Goal: Task Accomplishment & Management: Complete application form

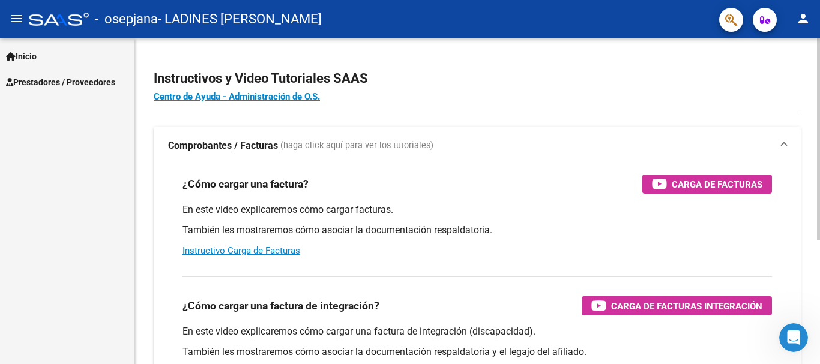
click at [442, 143] on mat-panel-title "Comprobantes / Facturas (haga click aquí para ver los tutoriales)" at bounding box center [470, 145] width 604 height 13
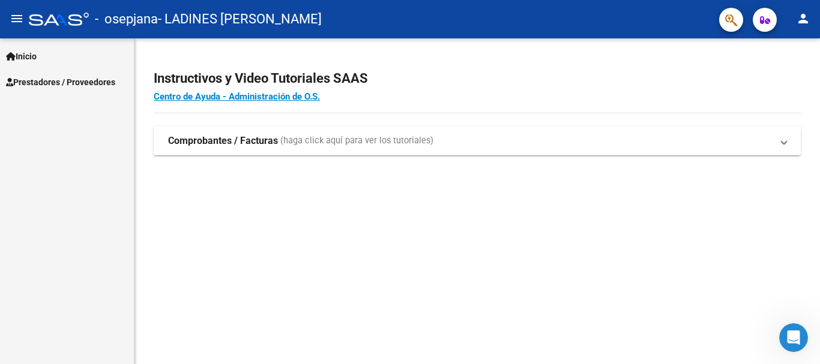
click at [44, 80] on span "Prestadores / Proveedores" at bounding box center [60, 82] width 109 height 13
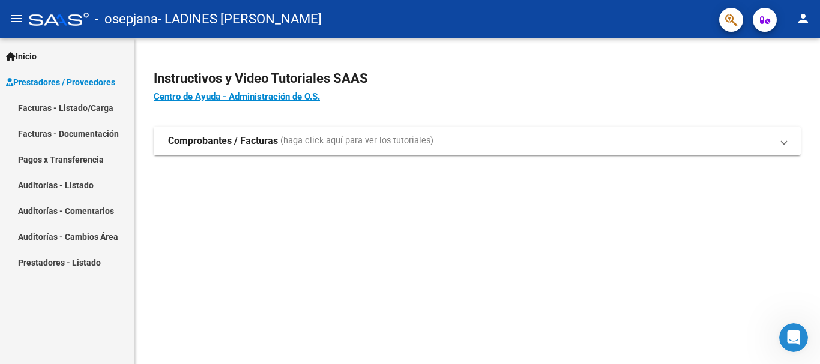
click at [219, 142] on strong "Comprobantes / Facturas" at bounding box center [223, 140] width 110 height 13
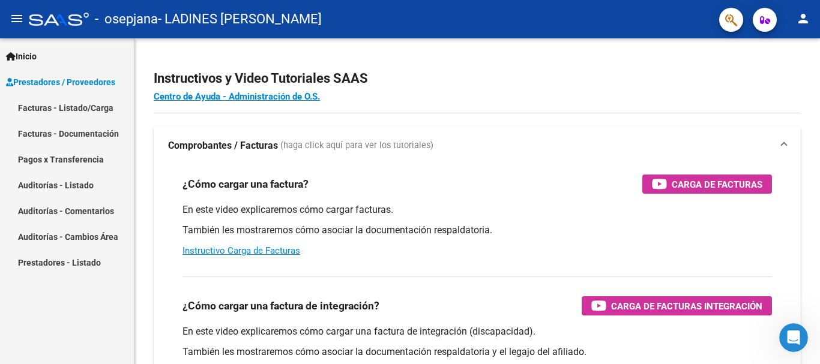
click at [77, 109] on link "Facturas - Listado/Carga" at bounding box center [67, 108] width 134 height 26
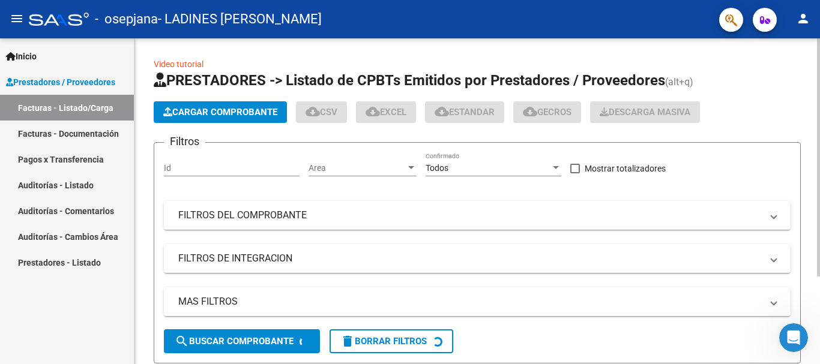
click at [203, 115] on span "Cargar Comprobante" at bounding box center [220, 112] width 114 height 11
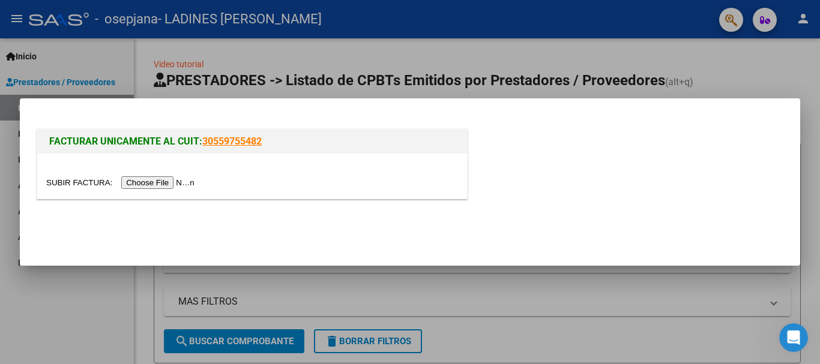
click at [158, 186] on input "file" at bounding box center [122, 182] width 152 height 13
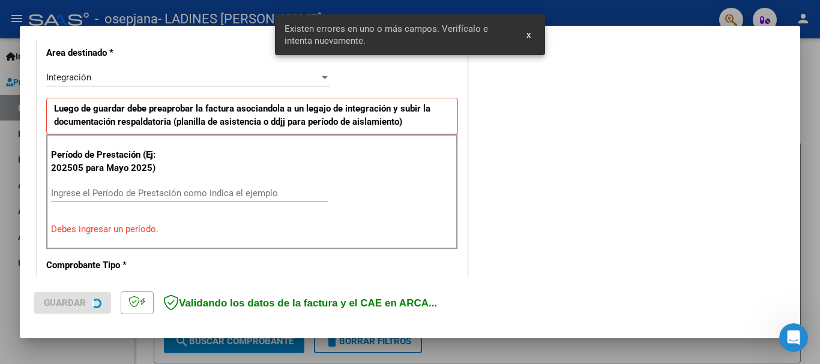
scroll to position [299, 0]
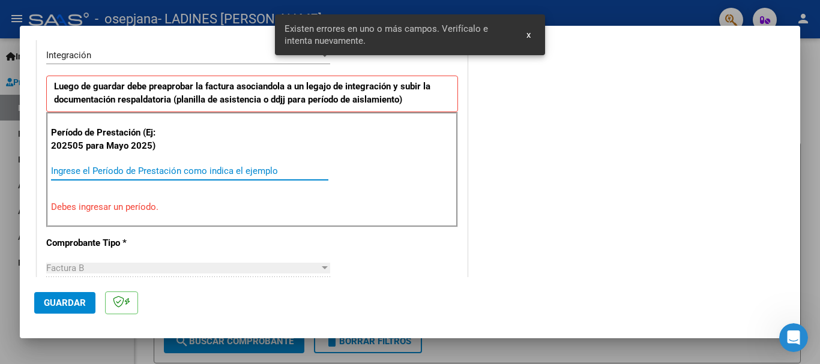
click at [214, 172] on input "Ingrese el Período de Prestación como indica el ejemplo" at bounding box center [189, 171] width 277 height 11
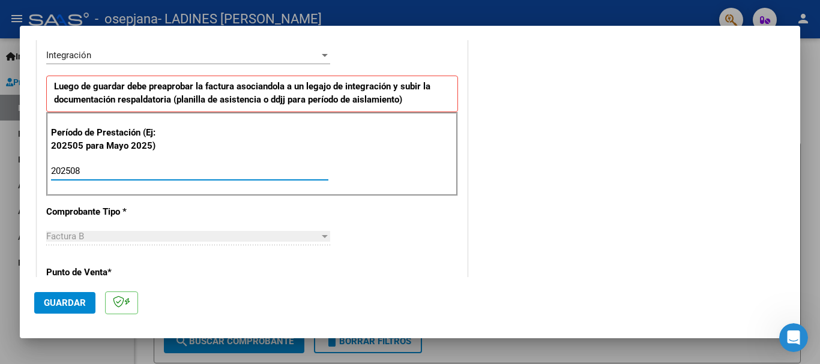
type input "202508"
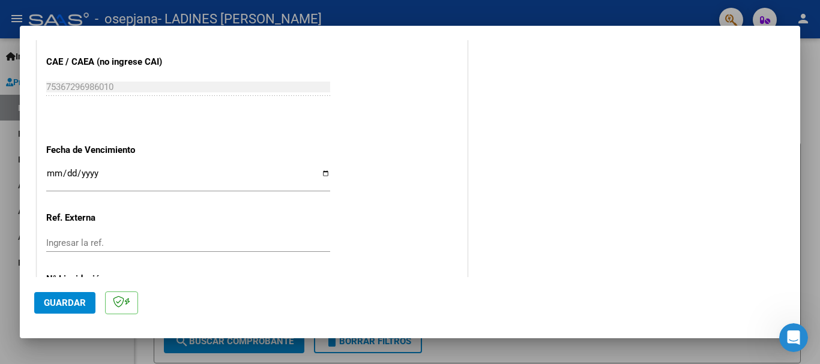
scroll to position [779, 0]
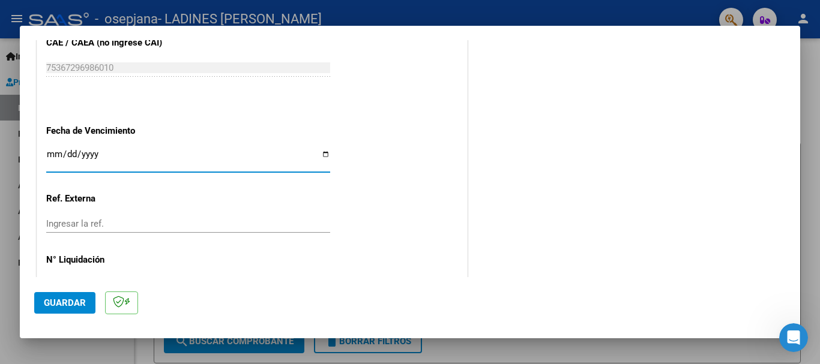
click at [324, 154] on input "Ingresar la fecha" at bounding box center [188, 158] width 284 height 19
type input "[DATE]"
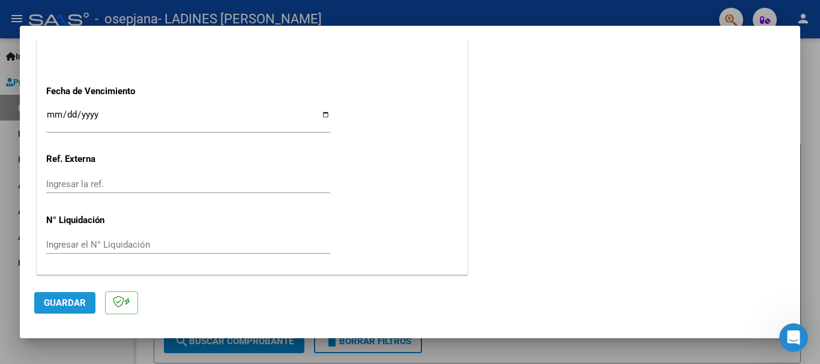
click at [61, 298] on span "Guardar" at bounding box center [65, 303] width 42 height 11
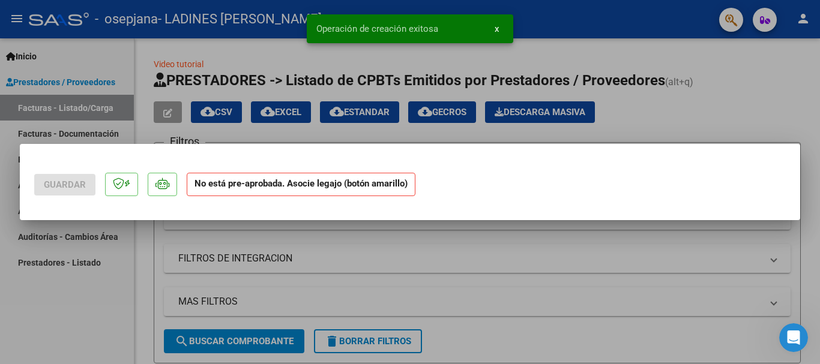
scroll to position [0, 0]
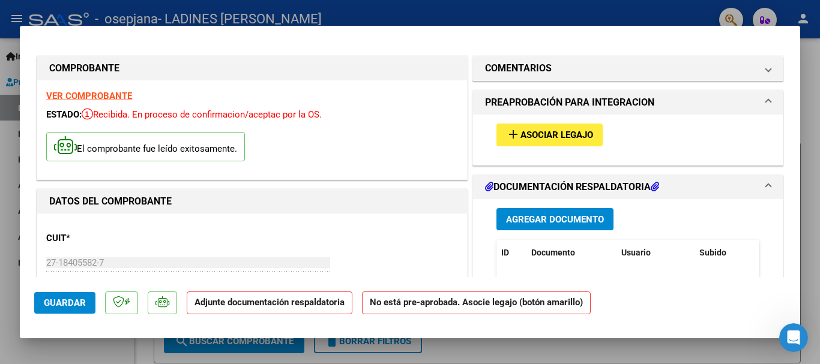
click at [548, 136] on span "Asociar Legajo" at bounding box center [556, 135] width 73 height 11
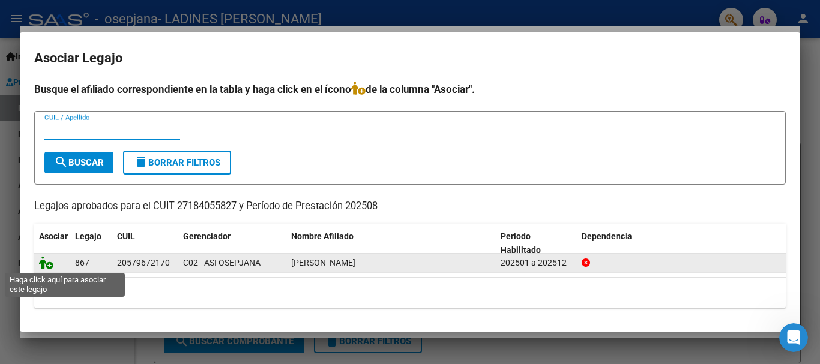
click at [48, 268] on icon at bounding box center [46, 262] width 14 height 13
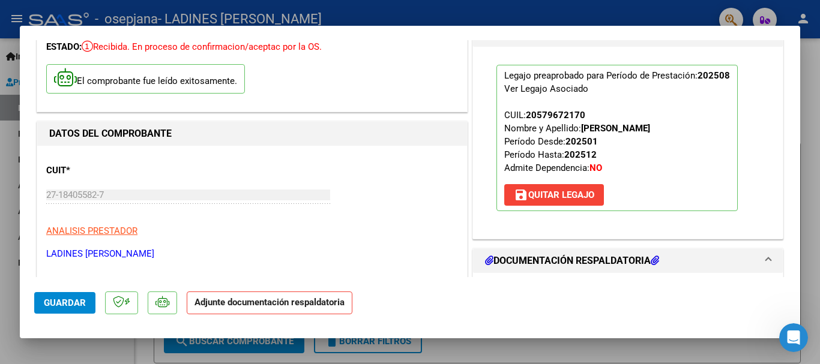
scroll to position [120, 0]
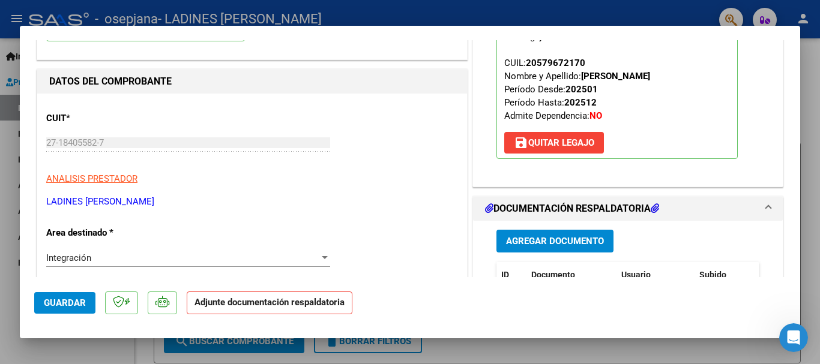
click at [558, 238] on span "Agregar Documento" at bounding box center [555, 241] width 98 height 11
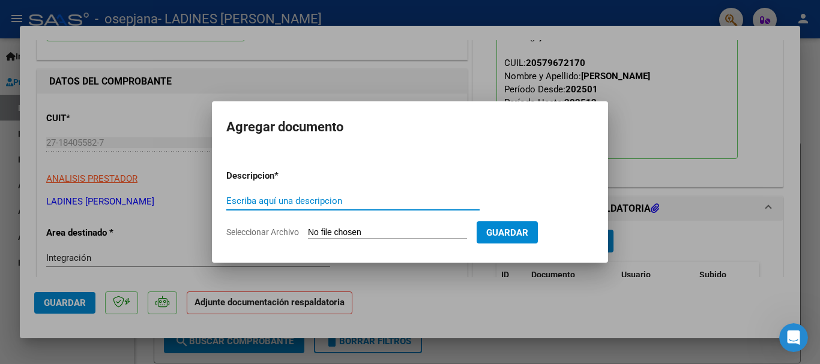
click at [354, 204] on input "Escriba aquí una descripcion" at bounding box center [352, 201] width 253 height 11
type input "planilla de asistencia"
click at [383, 233] on input "Seleccionar Archivo" at bounding box center [387, 232] width 159 height 11
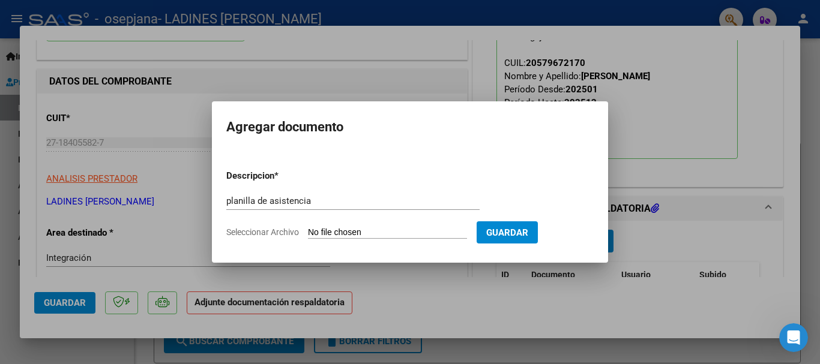
type input "C:\fakepath\planilla de asistencia Agosto 2025 Quiroga Yoel .pdf"
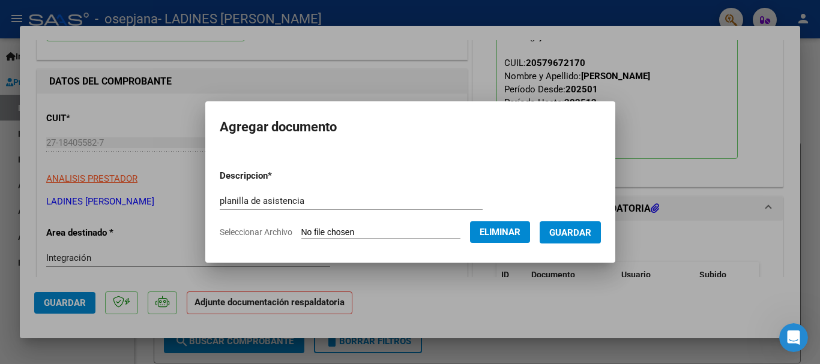
click at [591, 231] on span "Guardar" at bounding box center [570, 232] width 42 height 11
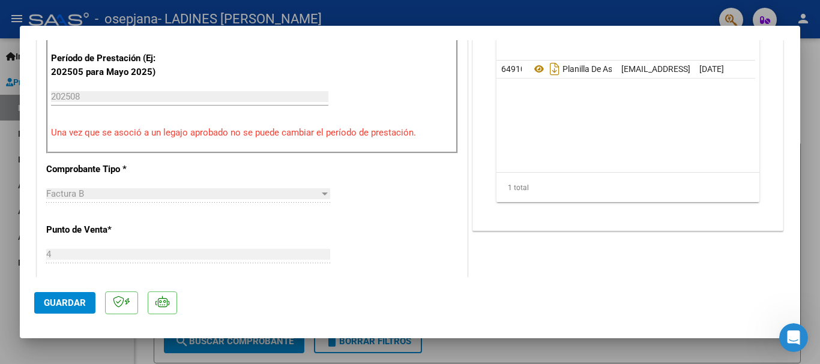
scroll to position [660, 0]
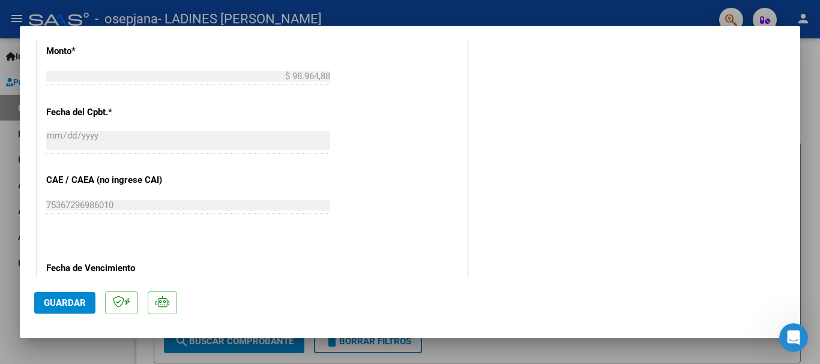
click at [58, 304] on span "Guardar" at bounding box center [65, 303] width 42 height 11
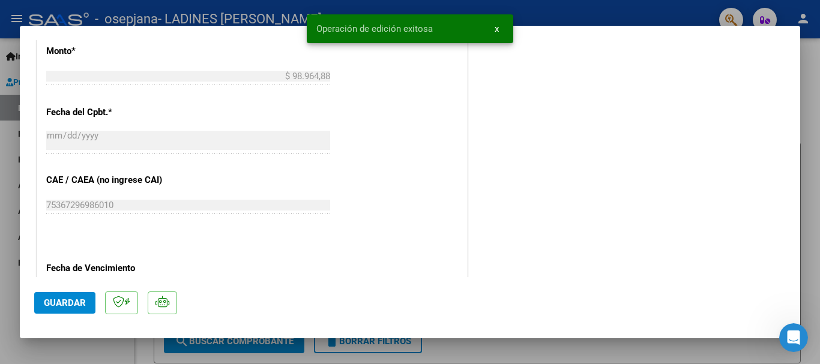
click at [500, 346] on div at bounding box center [410, 182] width 820 height 364
type input "$ 0,00"
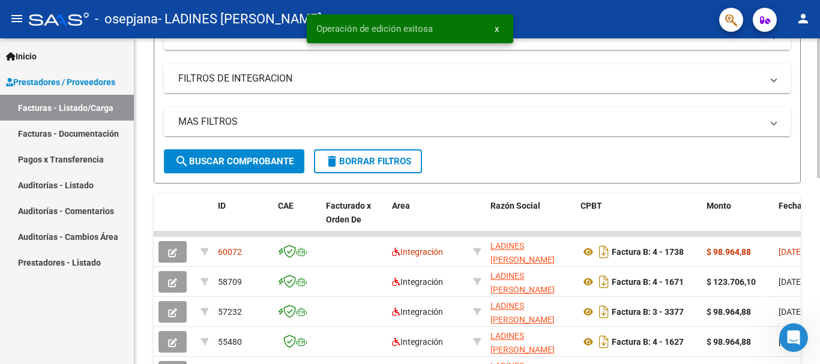
scroll to position [240, 0]
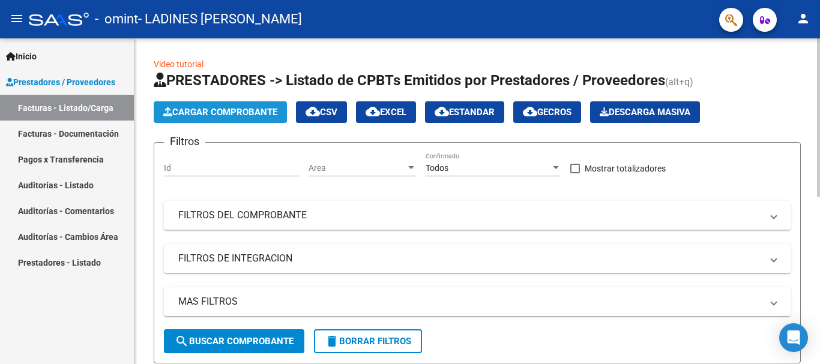
click at [253, 111] on span "Cargar Comprobante" at bounding box center [220, 112] width 114 height 11
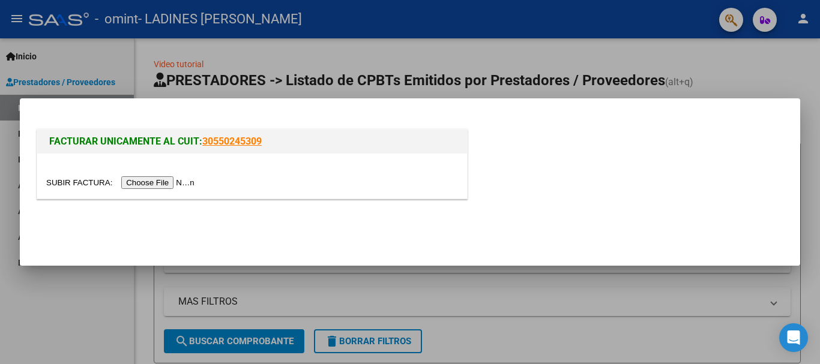
click at [178, 181] on input "file" at bounding box center [122, 182] width 152 height 13
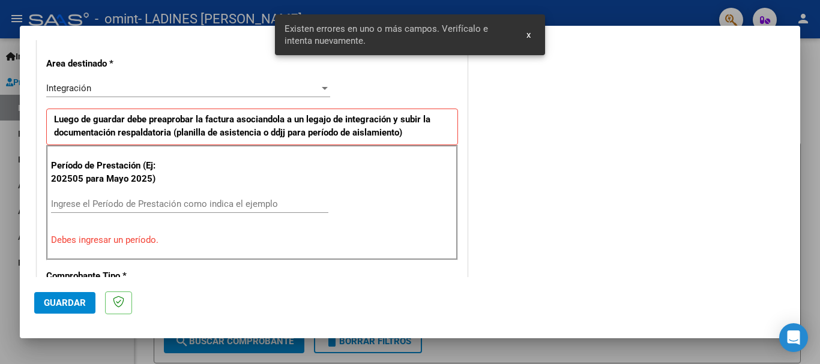
scroll to position [277, 0]
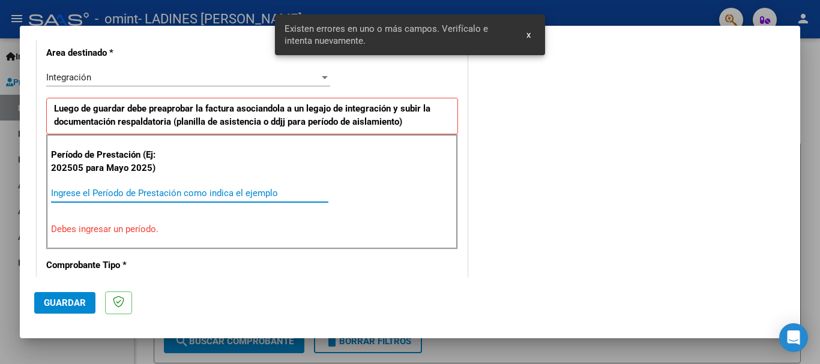
click at [151, 191] on input "Ingrese el Período de Prestación como indica el ejemplo" at bounding box center [189, 193] width 277 height 11
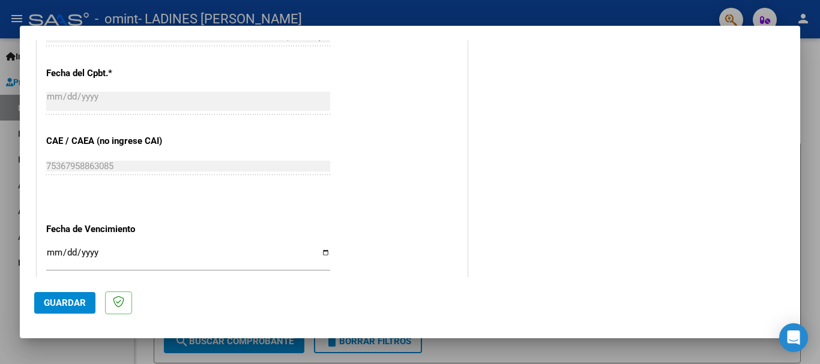
scroll to position [697, 0]
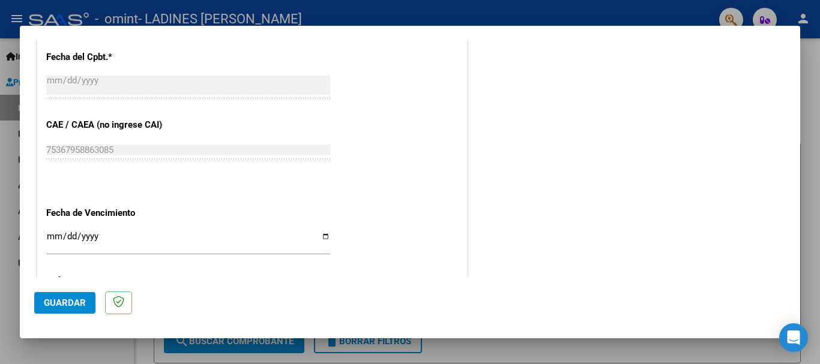
type input "202508"
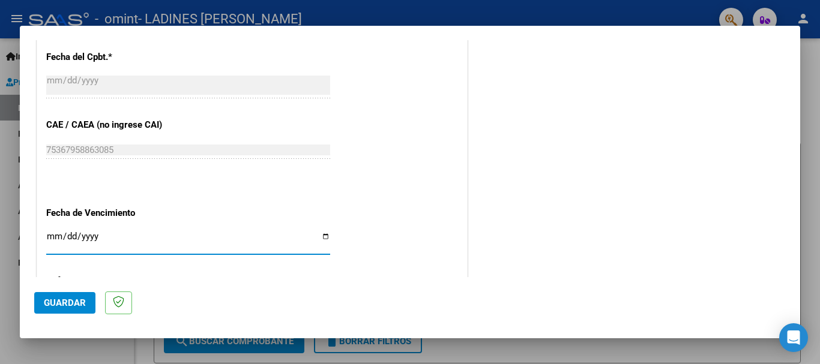
click at [325, 236] on input "Ingresar la fecha" at bounding box center [188, 241] width 284 height 19
type input "[DATE]"
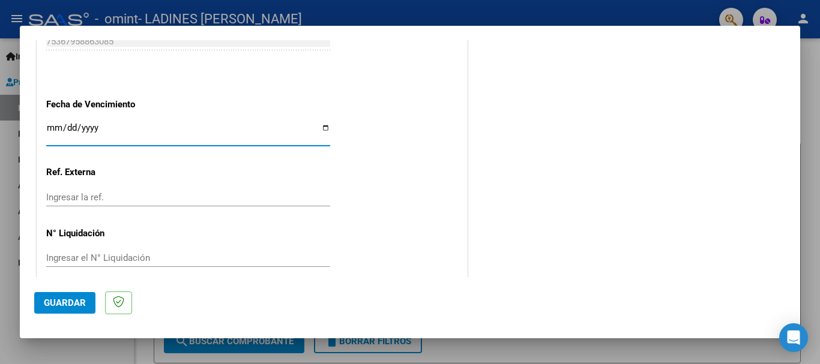
scroll to position [819, 0]
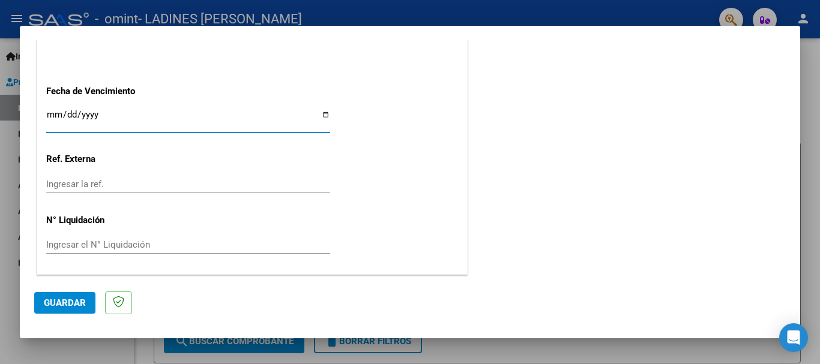
click at [77, 302] on span "Guardar" at bounding box center [65, 303] width 42 height 11
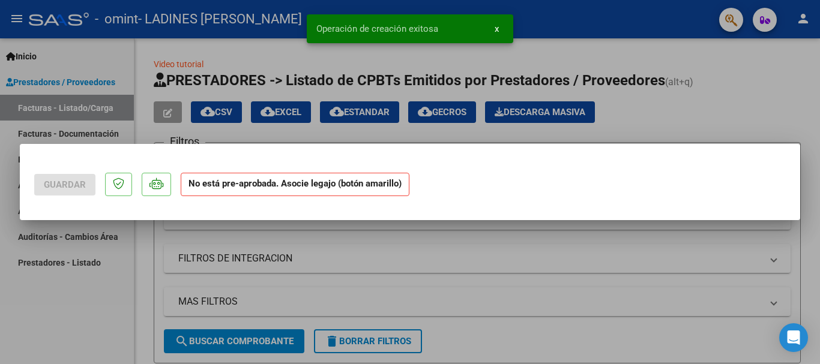
scroll to position [0, 0]
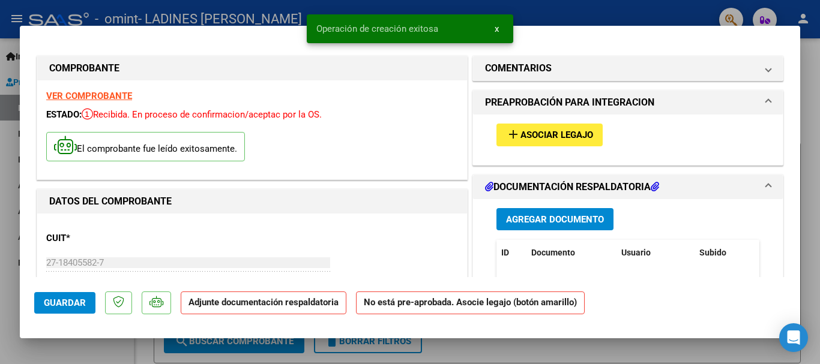
click at [539, 134] on span "Asociar Legajo" at bounding box center [556, 135] width 73 height 11
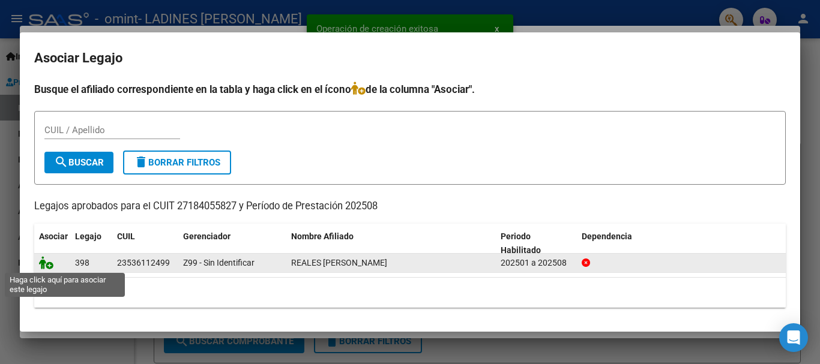
click at [53, 263] on icon at bounding box center [46, 262] width 14 height 13
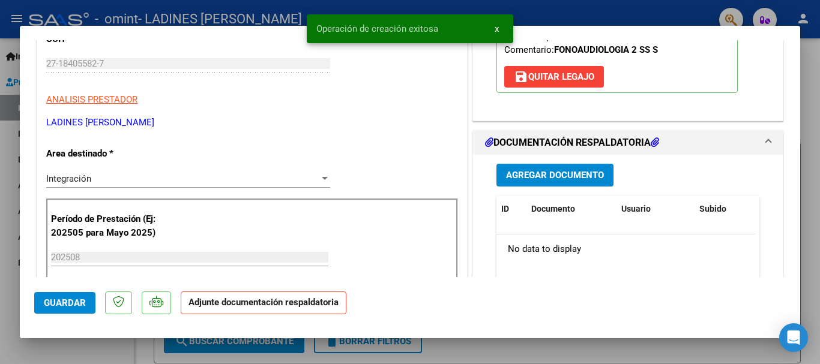
scroll to position [240, 0]
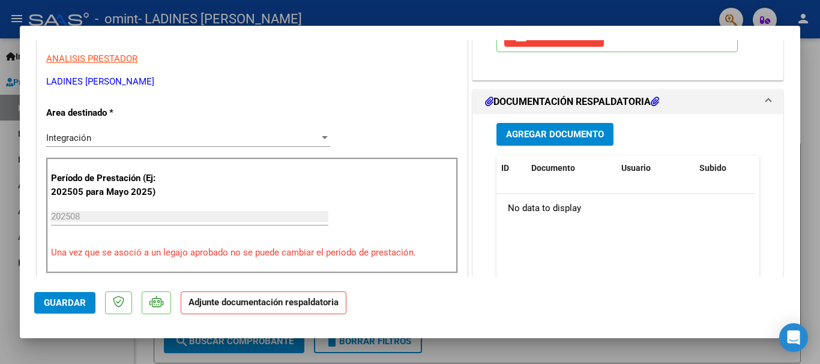
click at [578, 133] on span "Agregar Documento" at bounding box center [555, 135] width 98 height 11
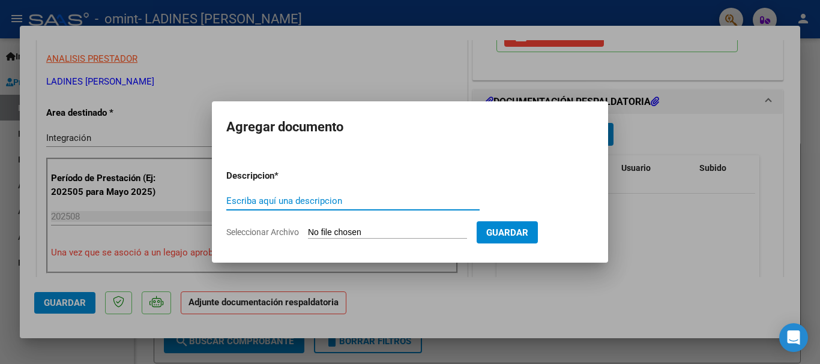
click at [319, 200] on input "Escriba aquí una descripcion" at bounding box center [352, 201] width 253 height 11
type input "PLANILLA DE ASISTENCIA"
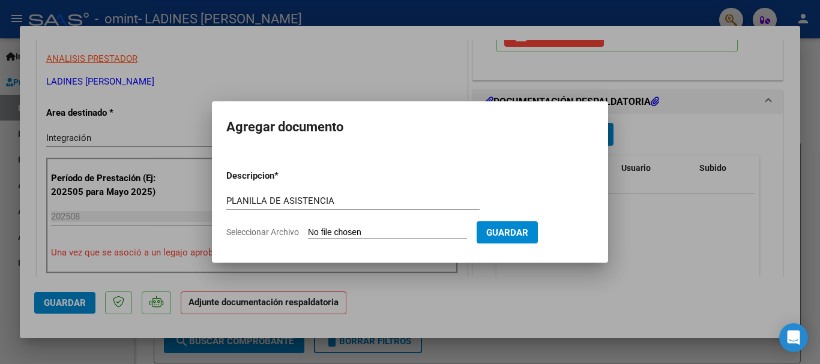
click at [382, 232] on input "Seleccionar Archivo" at bounding box center [387, 232] width 159 height 11
type input "C:\fakepath\planilla de asistencia Agosto 2025 Reales sosa .pdf"
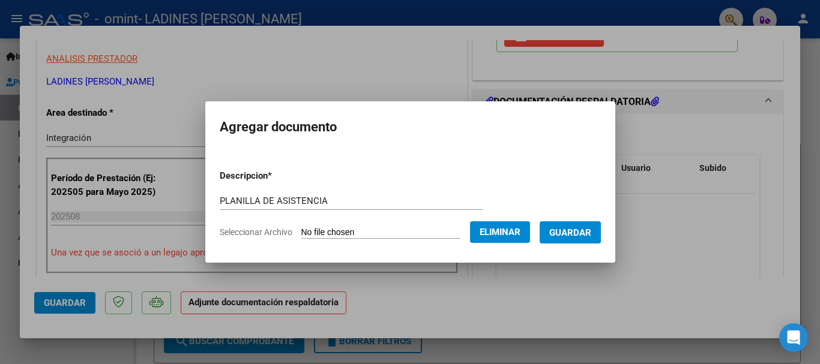
click at [577, 235] on span "Guardar" at bounding box center [570, 232] width 42 height 11
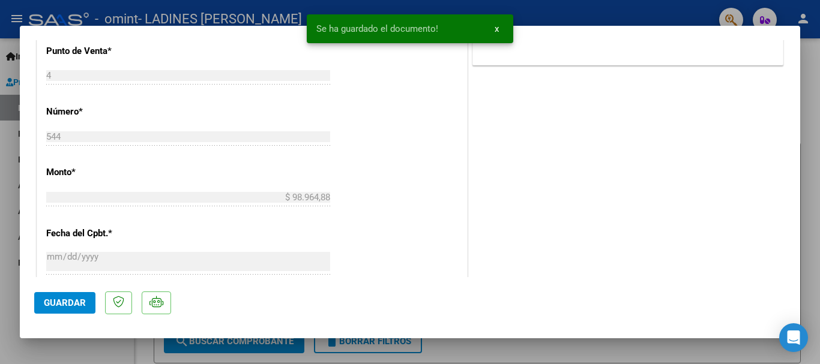
scroll to position [540, 0]
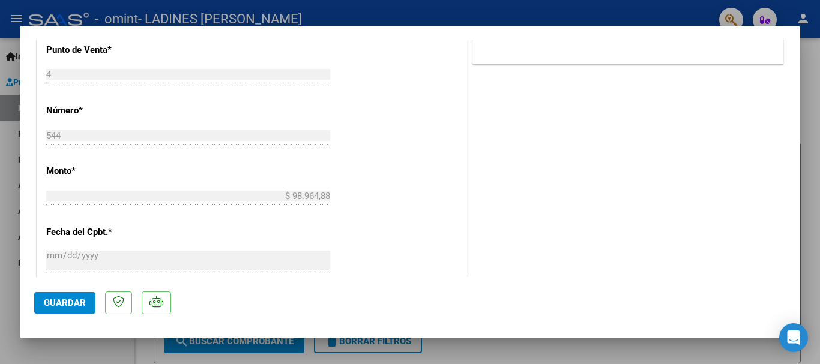
click at [70, 304] on span "Guardar" at bounding box center [65, 303] width 42 height 11
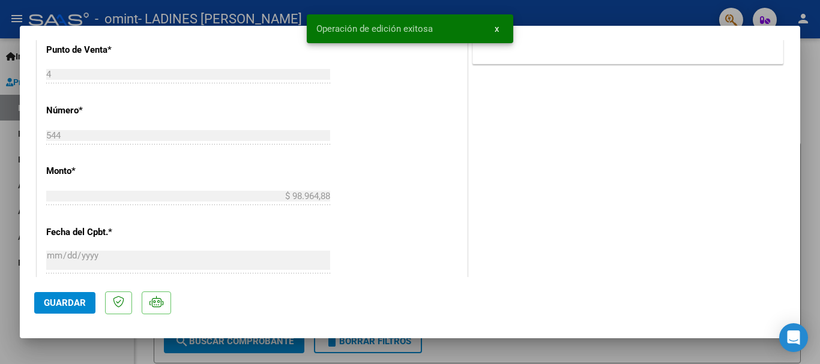
drag, startPoint x: 499, startPoint y: 343, endPoint x: 526, endPoint y: 290, distance: 59.6
click at [498, 344] on div at bounding box center [410, 182] width 820 height 364
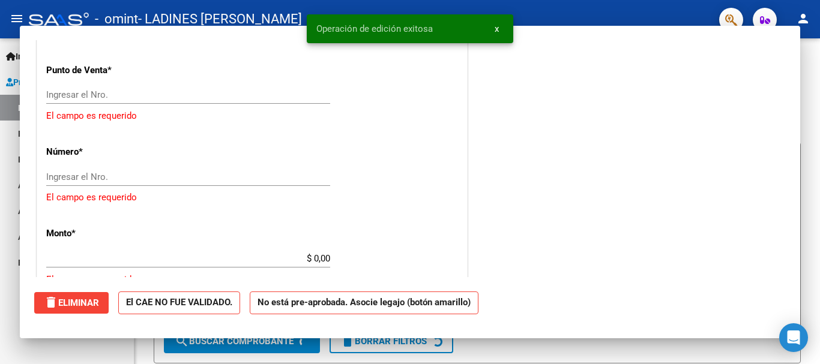
scroll to position [0, 0]
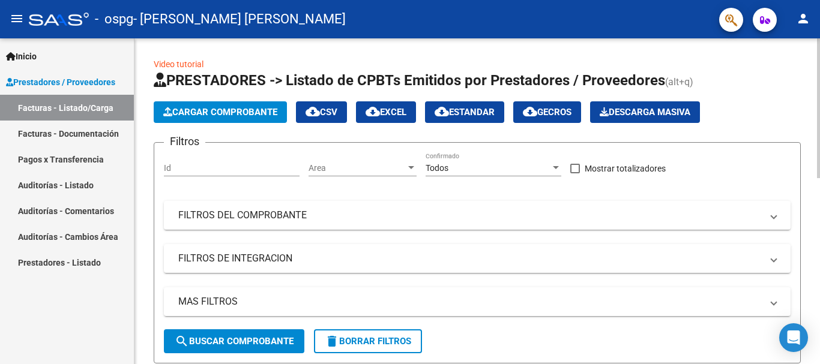
click at [200, 107] on span "Cargar Comprobante" at bounding box center [220, 112] width 114 height 11
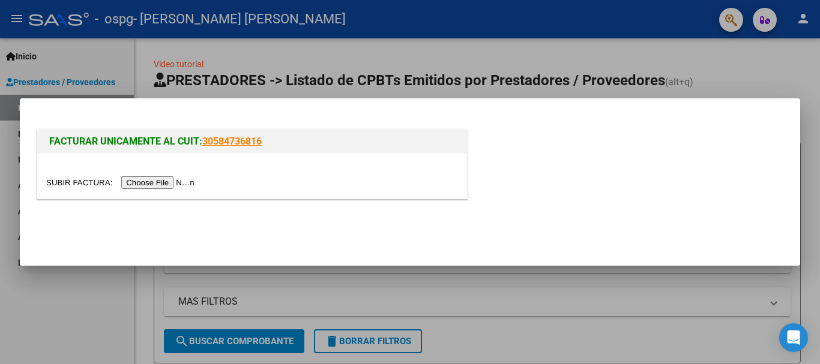
click at [161, 179] on input "file" at bounding box center [122, 182] width 152 height 13
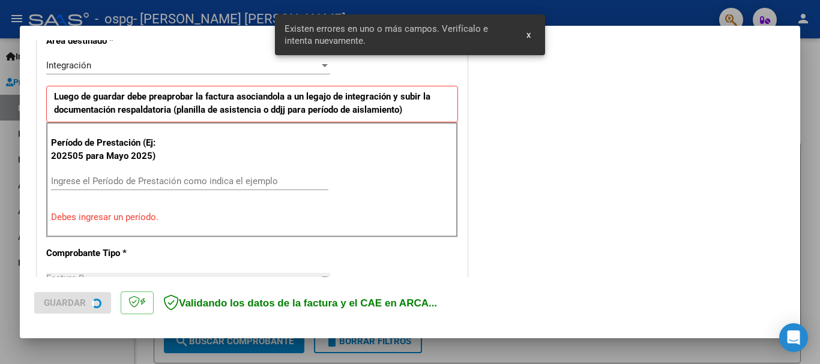
scroll to position [277, 0]
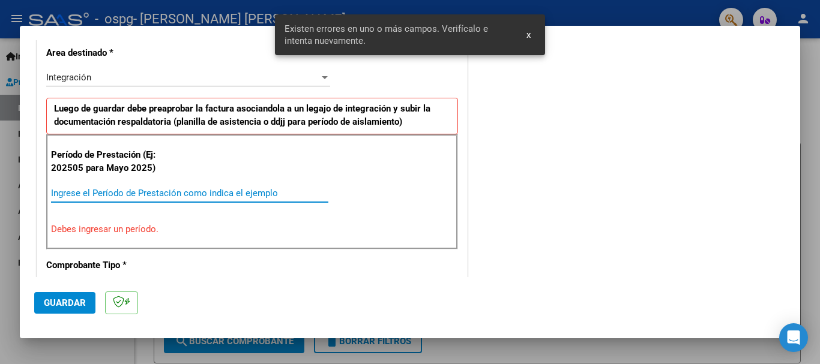
click at [174, 189] on input "Ingrese el Período de Prestación como indica el ejemplo" at bounding box center [189, 193] width 277 height 11
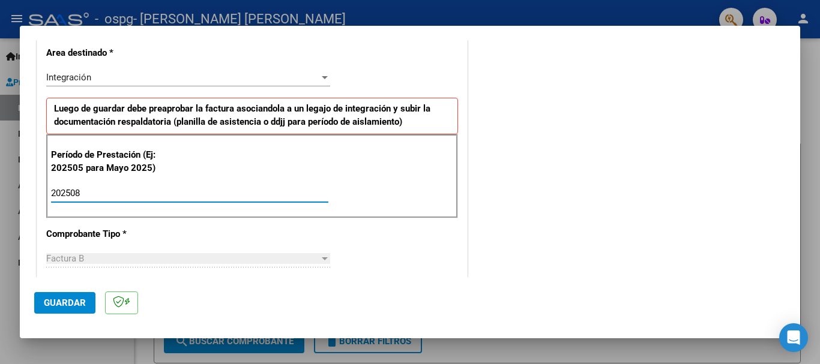
type input "202508"
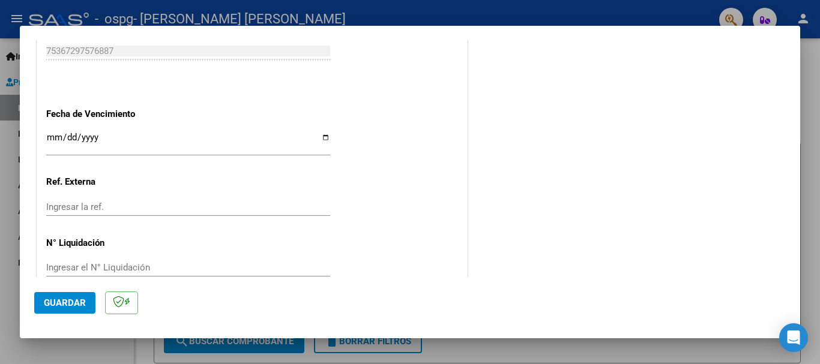
scroll to position [819, 0]
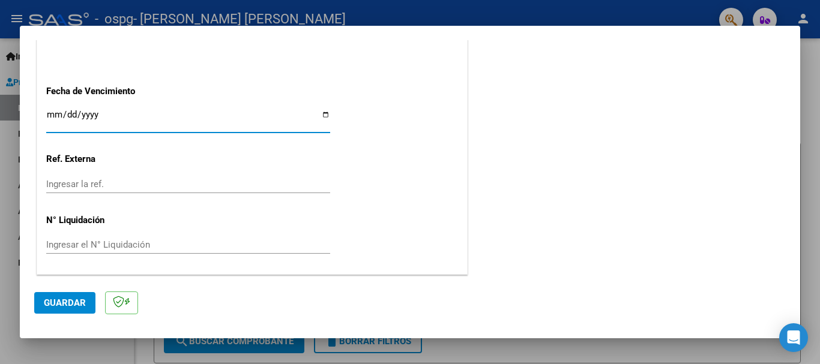
click at [323, 117] on input "Ingresar la fecha" at bounding box center [188, 119] width 284 height 19
type input "[DATE]"
click at [55, 298] on span "Guardar" at bounding box center [65, 303] width 42 height 11
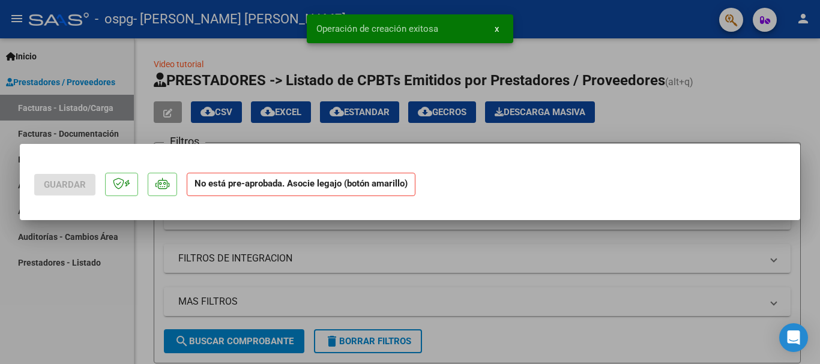
scroll to position [0, 0]
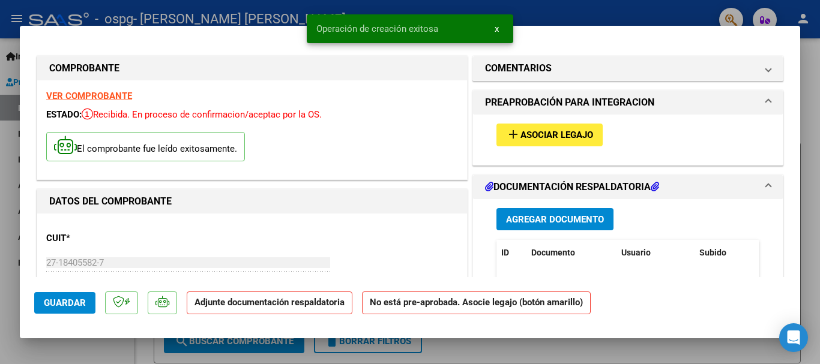
click at [581, 125] on button "add Asociar Legajo" at bounding box center [549, 135] width 106 height 22
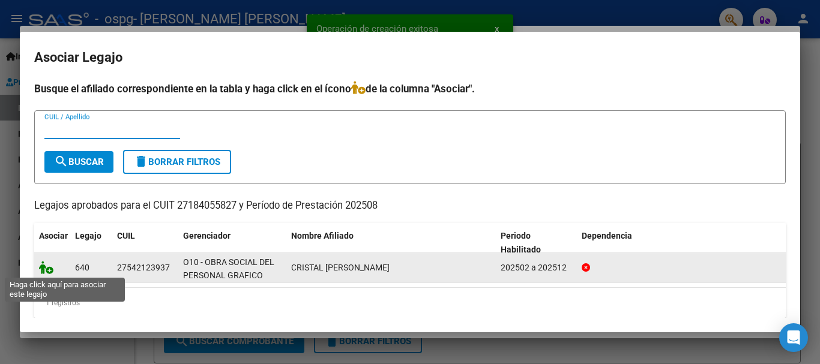
click at [46, 267] on icon at bounding box center [46, 267] width 14 height 13
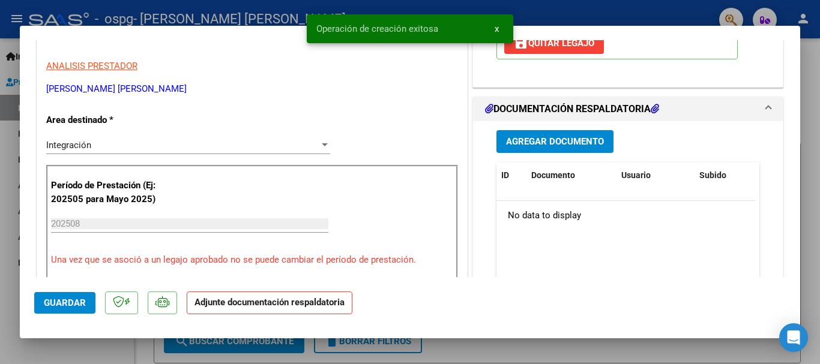
scroll to position [240, 0]
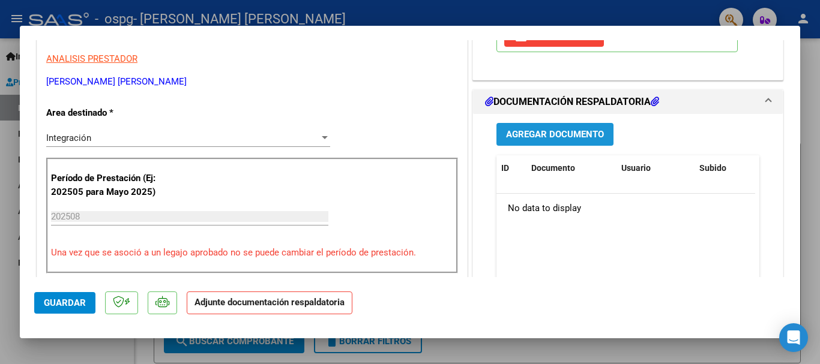
click at [567, 136] on span "Agregar Documento" at bounding box center [555, 135] width 98 height 11
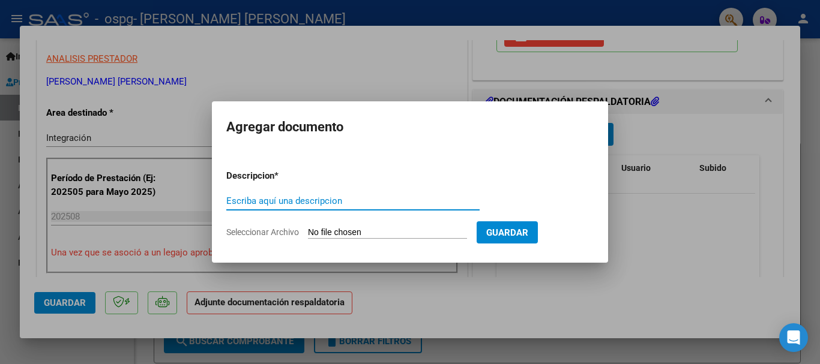
click at [310, 203] on input "Escriba aquí una descripcion" at bounding box center [352, 201] width 253 height 11
type input "planilla de asistencia"
click at [338, 226] on form "Descripcion * planilla de asistencia Escriba aquí una descripcion Seleccionar A…" at bounding box center [409, 204] width 367 height 88
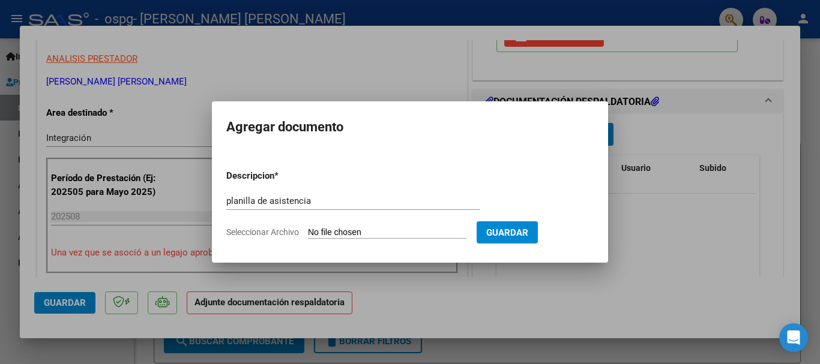
click at [323, 232] on input "Seleccionar Archivo" at bounding box center [387, 232] width 159 height 11
type input "C:\fakepath\planilla de asistencia Agosto 2025 Cristal Luisana .pdf"
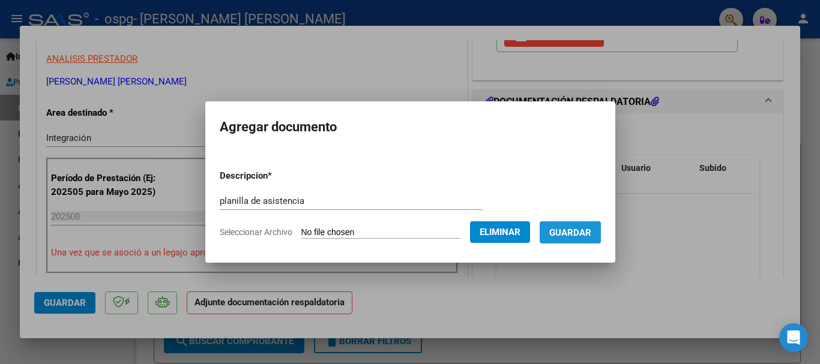
click at [584, 233] on span "Guardar" at bounding box center [570, 232] width 42 height 11
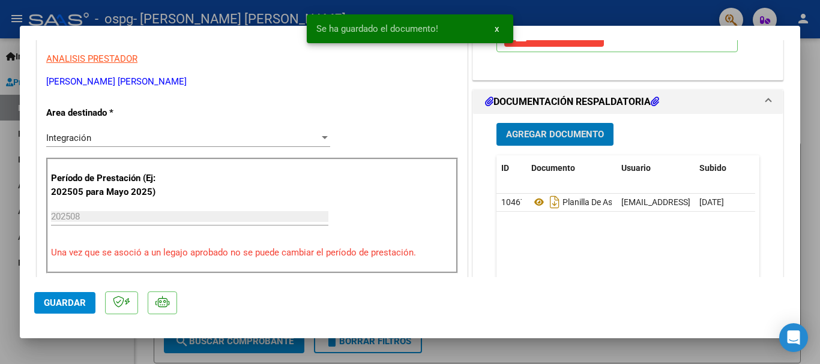
scroll to position [360, 0]
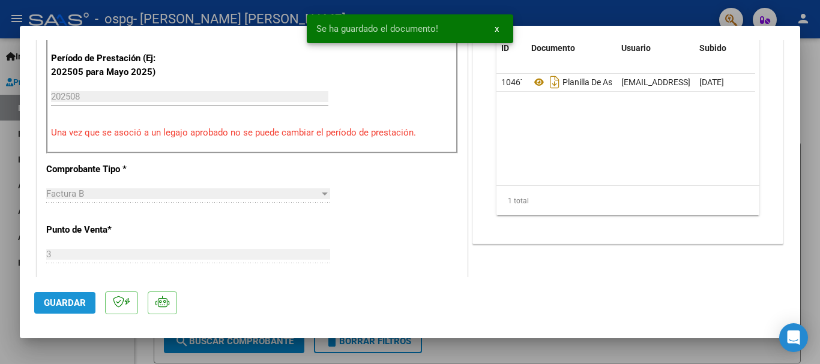
click at [59, 302] on span "Guardar" at bounding box center [65, 303] width 42 height 11
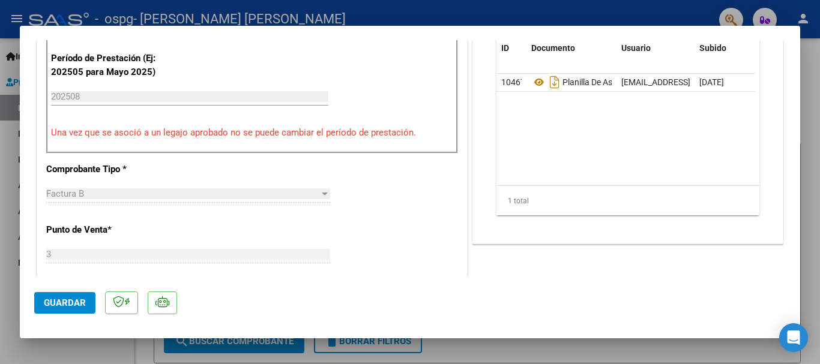
scroll to position [300, 0]
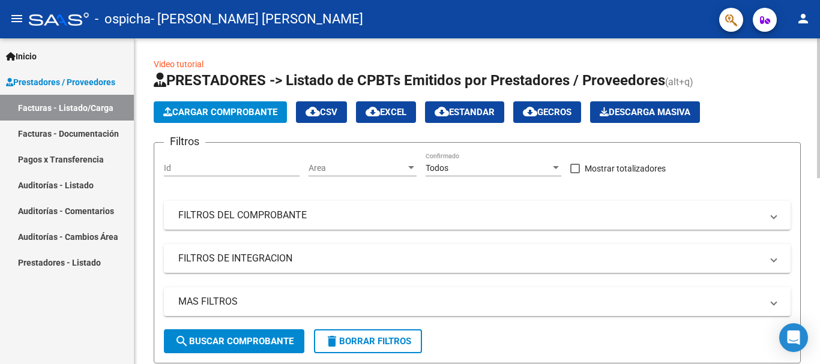
click at [253, 106] on button "Cargar Comprobante" at bounding box center [220, 112] width 133 height 22
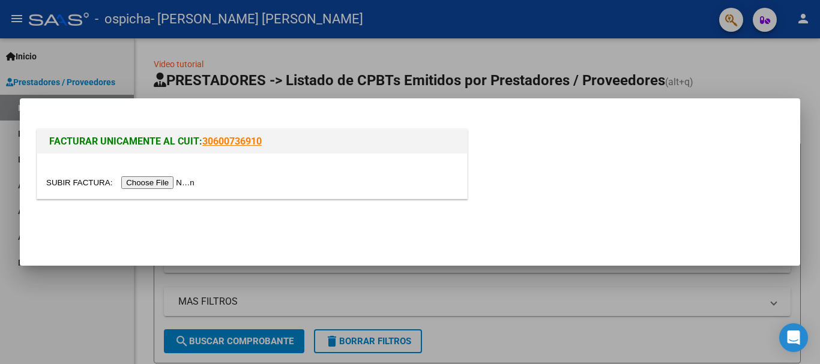
click at [191, 180] on input "file" at bounding box center [122, 182] width 152 height 13
click at [151, 182] on input "file" at bounding box center [122, 182] width 152 height 13
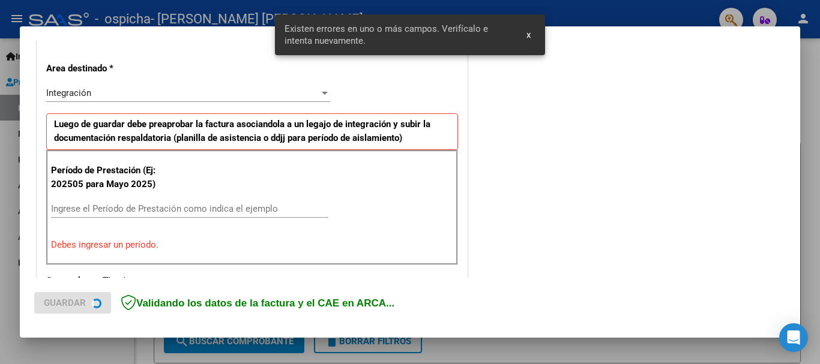
scroll to position [277, 0]
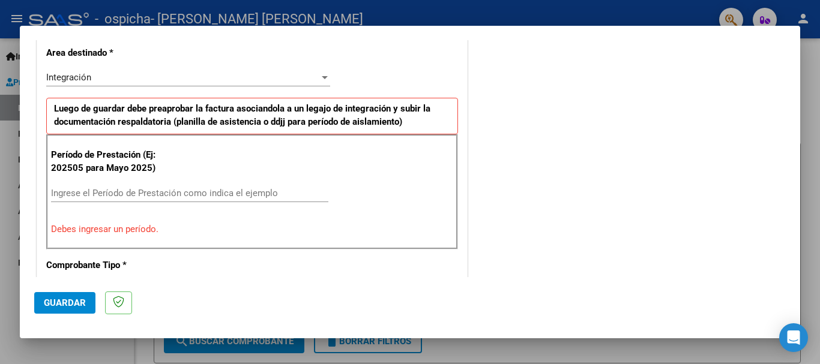
click at [188, 193] on input "Ingrese el Período de Prestación como indica el ejemplo" at bounding box center [189, 193] width 277 height 11
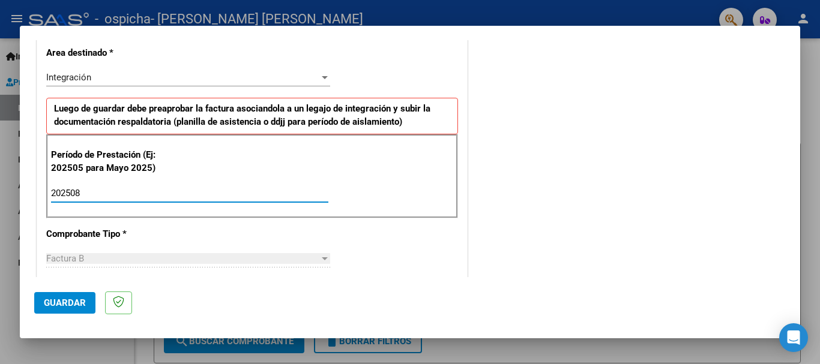
type input "202508"
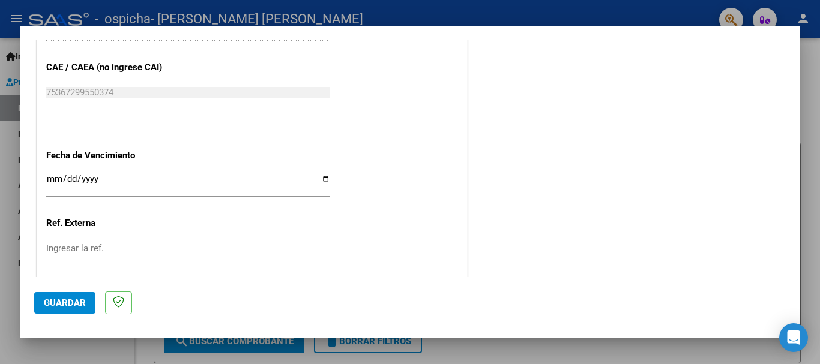
scroll to position [757, 0]
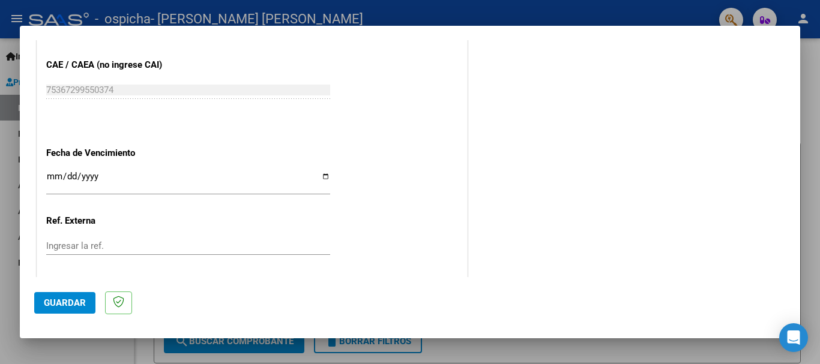
click at [320, 174] on input "Ingresar la fecha" at bounding box center [188, 181] width 284 height 19
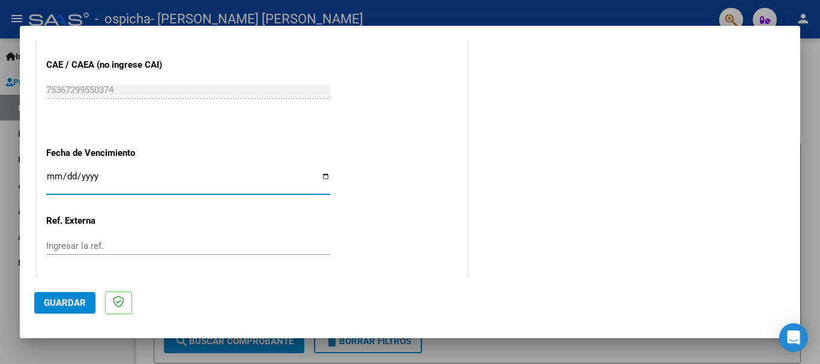
type input "[DATE]"
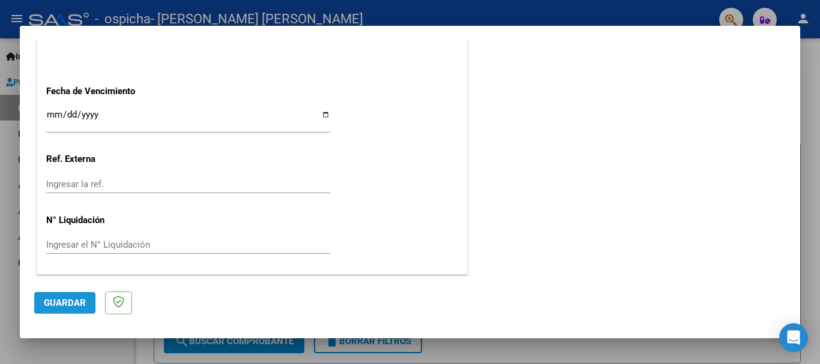
click at [67, 299] on span "Guardar" at bounding box center [65, 303] width 42 height 11
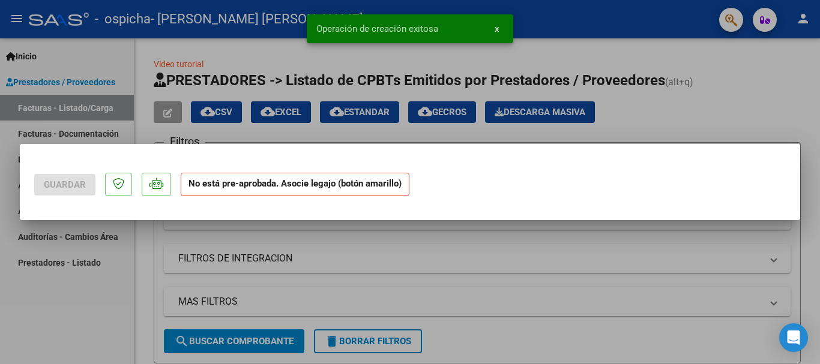
scroll to position [0, 0]
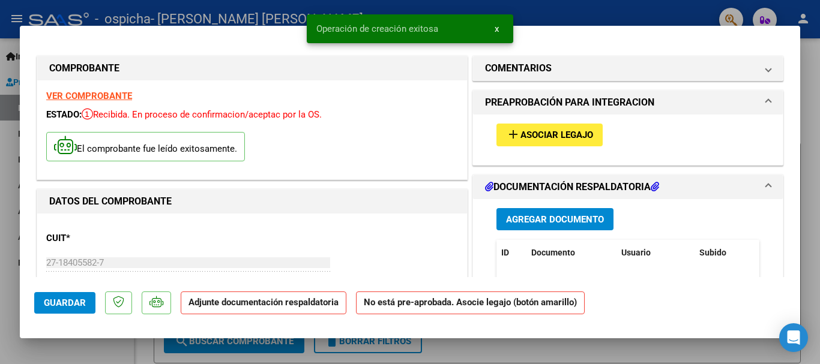
click at [548, 130] on span "Asociar Legajo" at bounding box center [556, 135] width 73 height 11
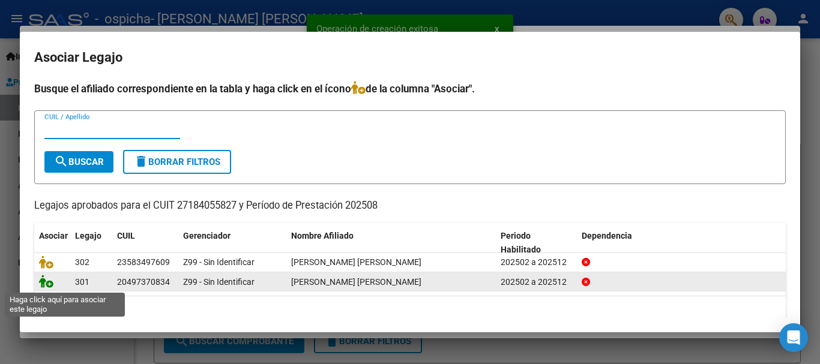
click at [43, 284] on icon at bounding box center [46, 281] width 14 height 13
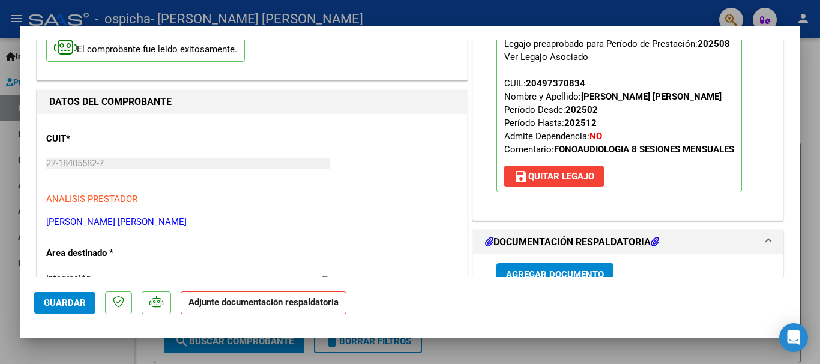
scroll to position [240, 0]
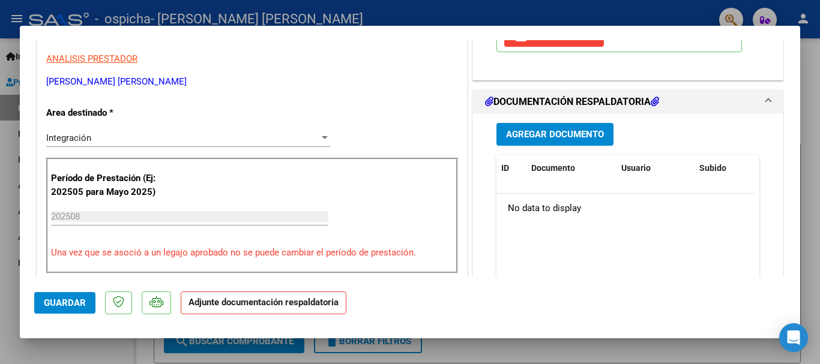
click at [568, 131] on span "Agregar Documento" at bounding box center [555, 135] width 98 height 11
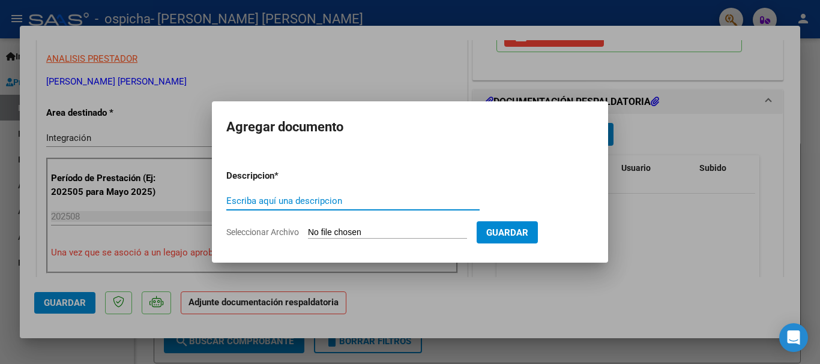
click at [314, 203] on input "Escriba aquí una descripcion" at bounding box center [352, 201] width 253 height 11
type input "planilla de asistencia"
click at [331, 230] on input "Seleccionar Archivo" at bounding box center [387, 232] width 159 height 11
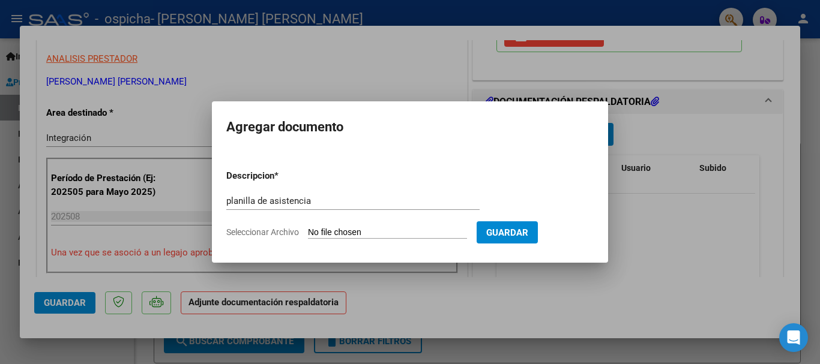
type input "C:\fakepath\planilla de asistencia [DATE] [PERSON_NAME] .pdf"
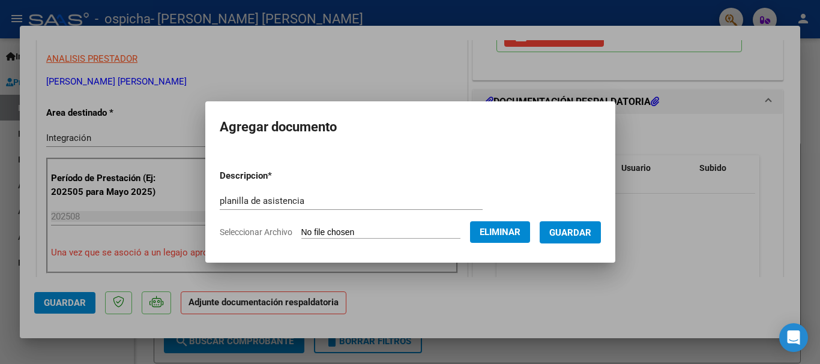
click at [583, 234] on span "Guardar" at bounding box center [570, 232] width 42 height 11
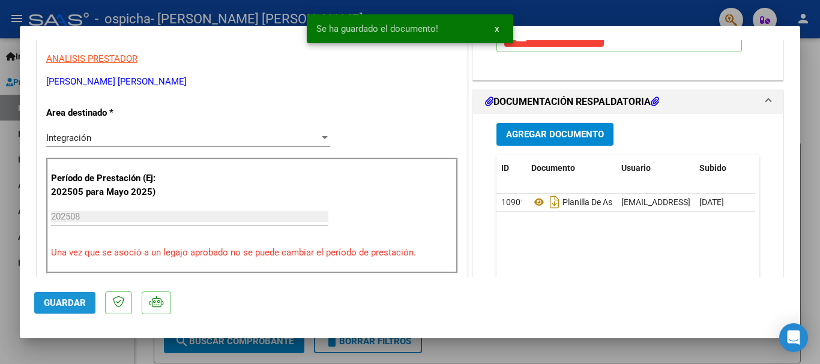
click at [74, 307] on span "Guardar" at bounding box center [65, 303] width 42 height 11
click at [567, 354] on div at bounding box center [410, 182] width 820 height 364
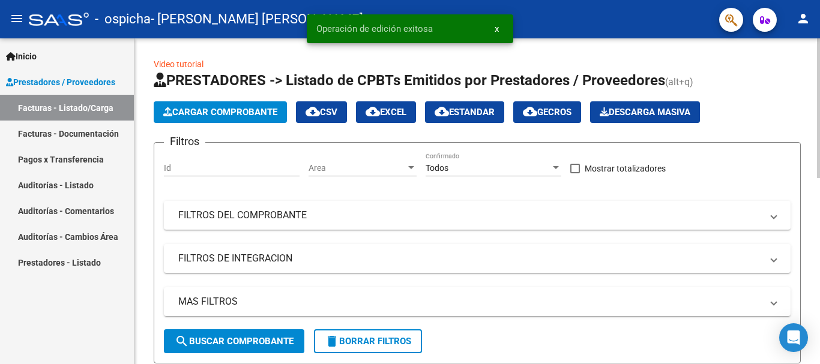
click at [195, 108] on span "Cargar Comprobante" at bounding box center [220, 112] width 114 height 11
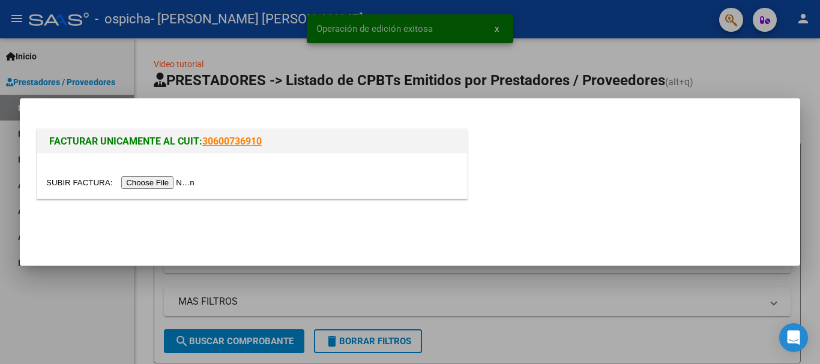
click at [164, 184] on input "file" at bounding box center [122, 182] width 152 height 13
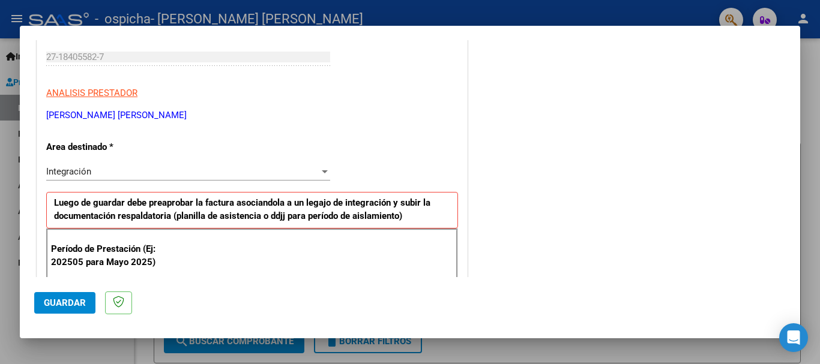
scroll to position [299, 0]
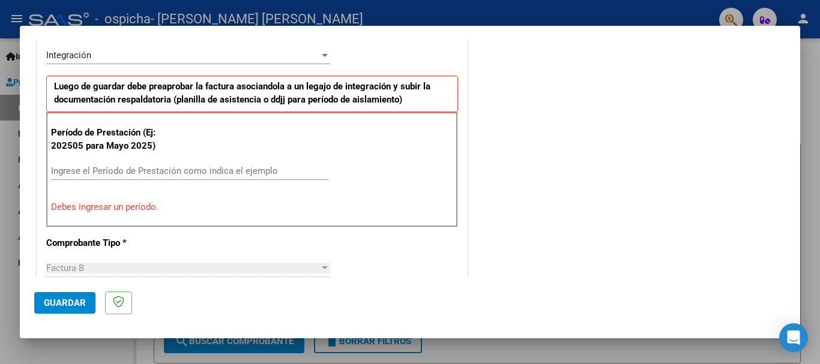
click at [154, 170] on input "Ingrese el Período de Prestación como indica el ejemplo" at bounding box center [189, 171] width 277 height 11
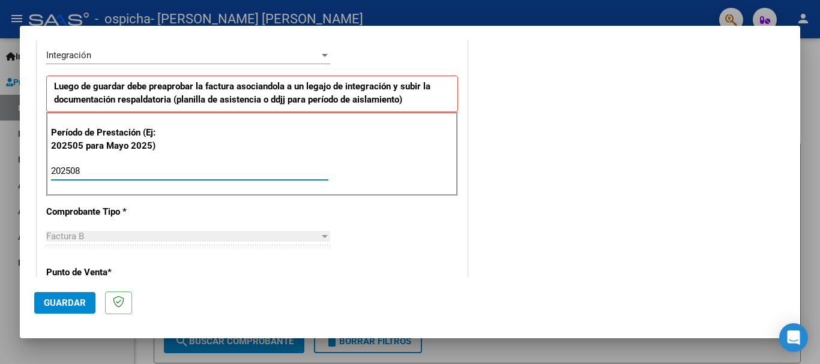
type input "202508"
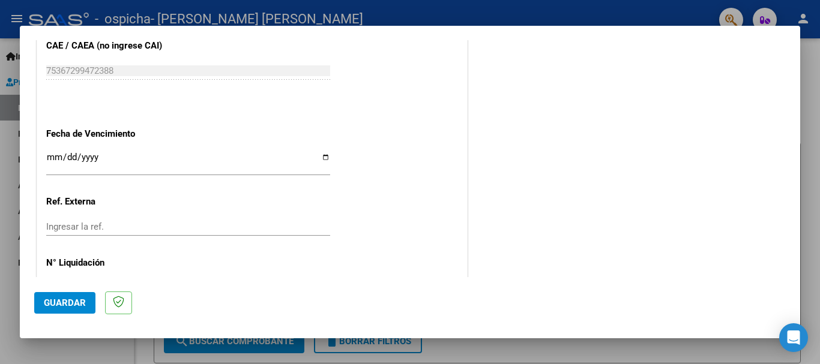
scroll to position [779, 0]
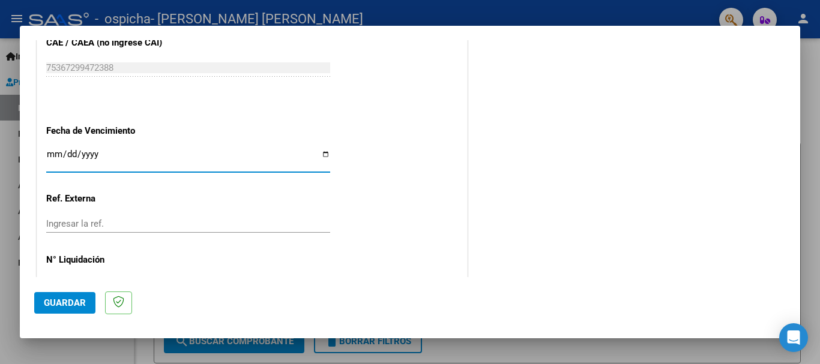
click at [321, 151] on input "Ingresar la fecha" at bounding box center [188, 158] width 284 height 19
type input "[DATE]"
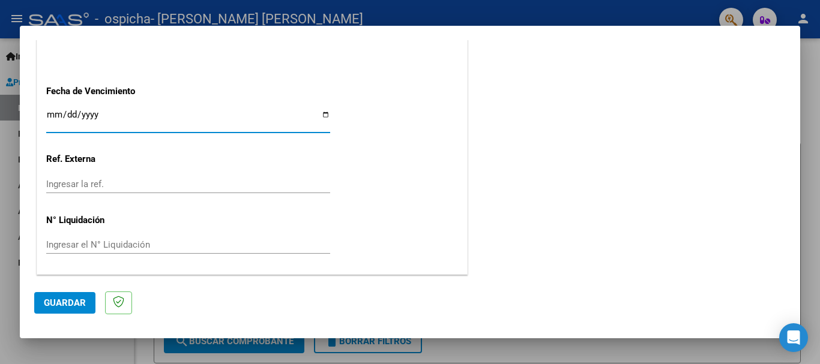
click at [50, 305] on span "Guardar" at bounding box center [65, 303] width 42 height 11
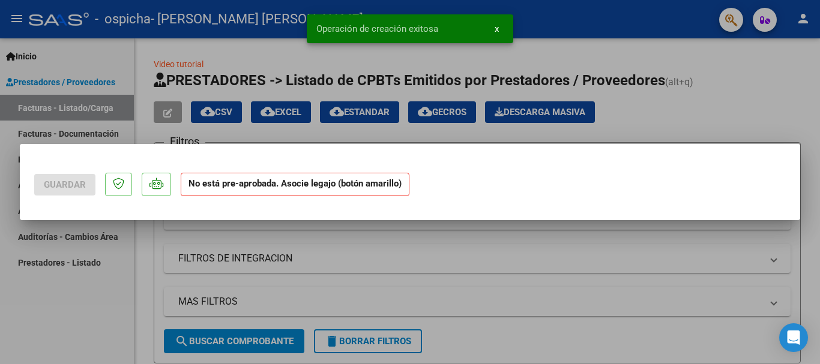
scroll to position [0, 0]
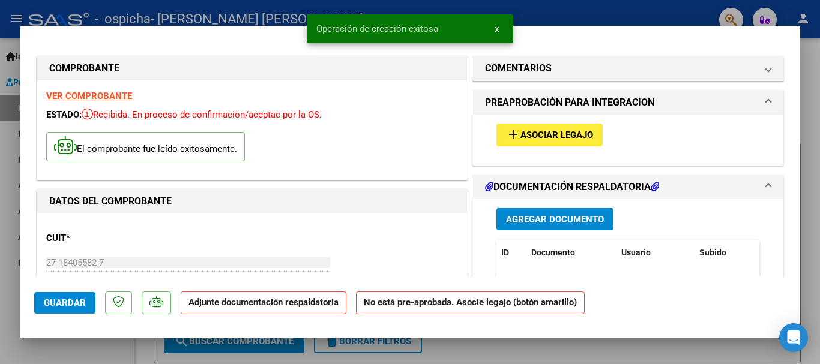
click at [581, 139] on span "Asociar Legajo" at bounding box center [556, 135] width 73 height 11
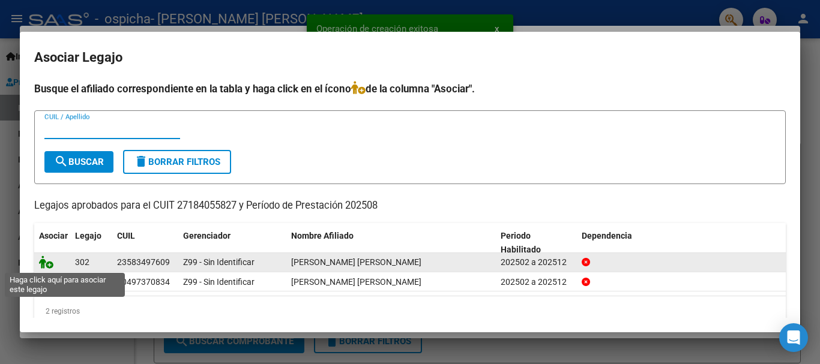
click at [46, 265] on icon at bounding box center [46, 262] width 14 height 13
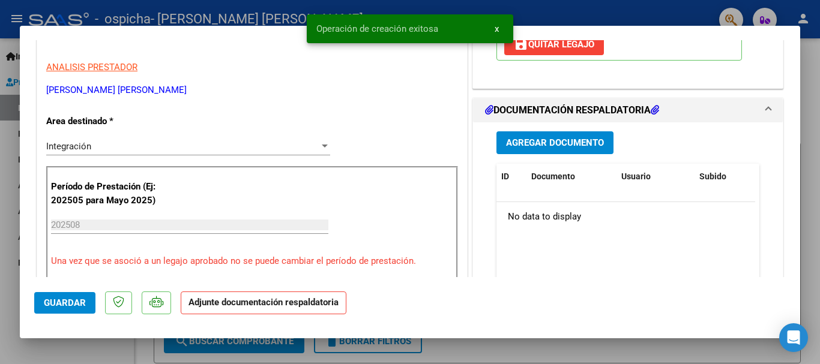
scroll to position [240, 0]
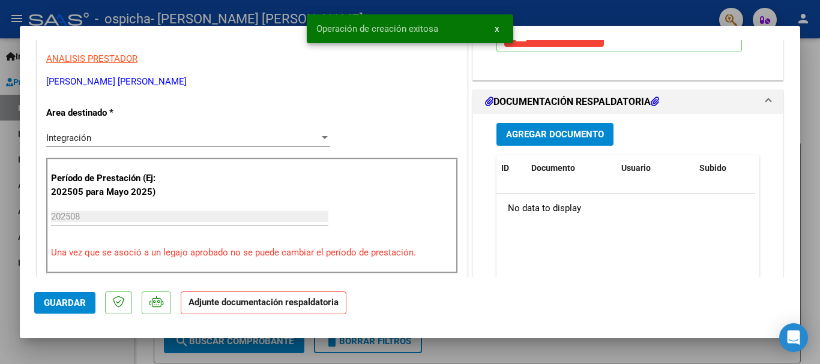
click at [562, 130] on span "Agregar Documento" at bounding box center [555, 135] width 98 height 11
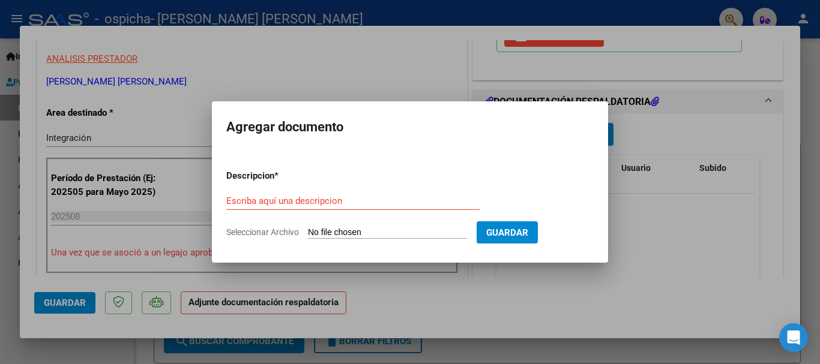
click at [279, 206] on div "Escriba aquí una descripcion" at bounding box center [352, 201] width 253 height 18
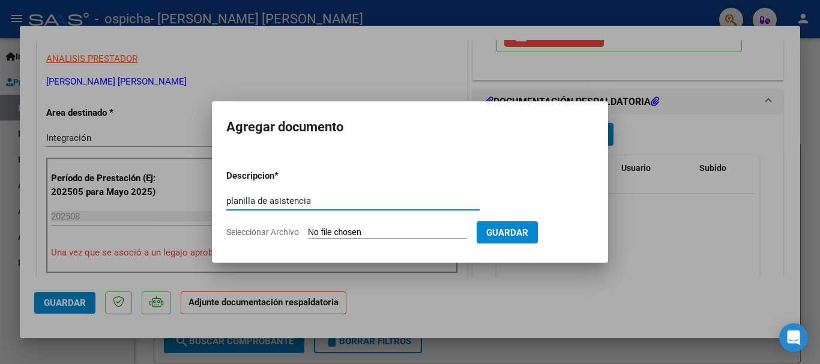
type input "planilla de asistencia"
click at [370, 232] on input "Seleccionar Archivo" at bounding box center [387, 232] width 159 height 11
type input "C:\fakepath\planilla de asistencia [DATE] [PERSON_NAME] .pdf"
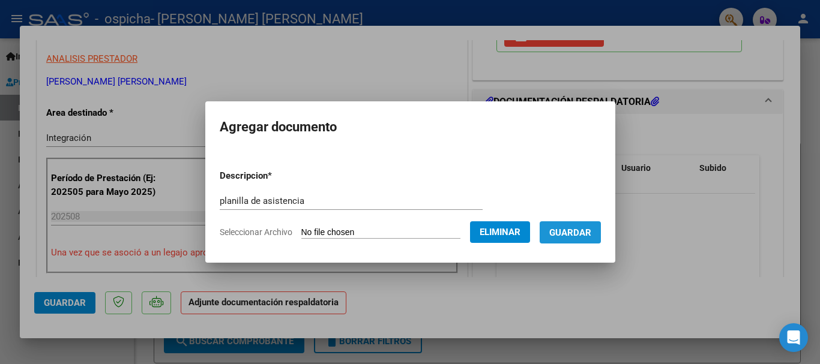
click at [585, 235] on span "Guardar" at bounding box center [570, 232] width 42 height 11
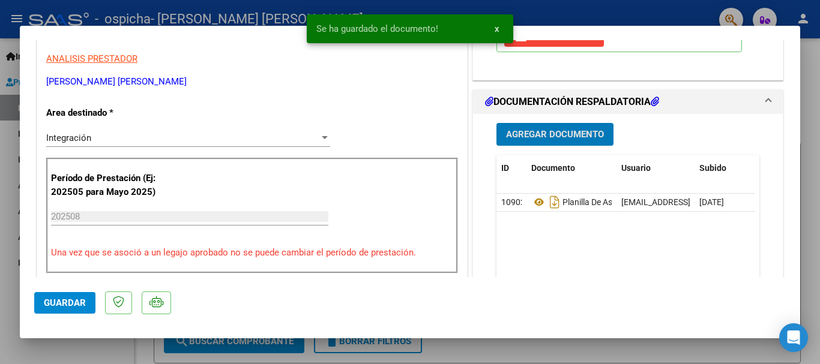
click at [72, 304] on span "Guardar" at bounding box center [65, 303] width 42 height 11
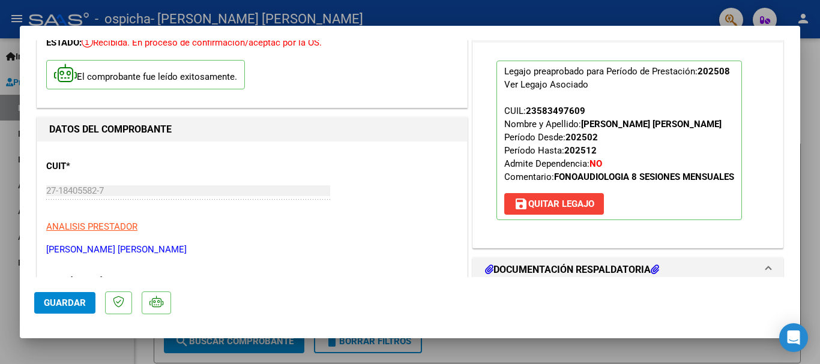
scroll to position [60, 0]
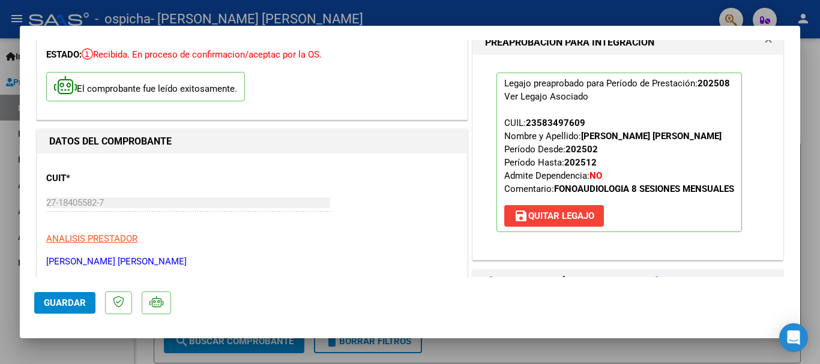
click at [664, 249] on div "Legajo preaprobado para Período de Prestación: 202508 Ver Legajo Asociado CUIL:…" at bounding box center [627, 153] width 281 height 196
